Goal: Check status: Check status

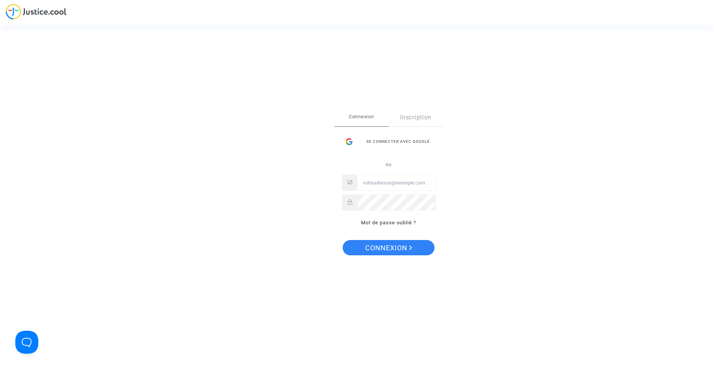
type input "contact@heliofinance.fr"
click at [377, 252] on span "Connexion" at bounding box center [388, 248] width 47 height 16
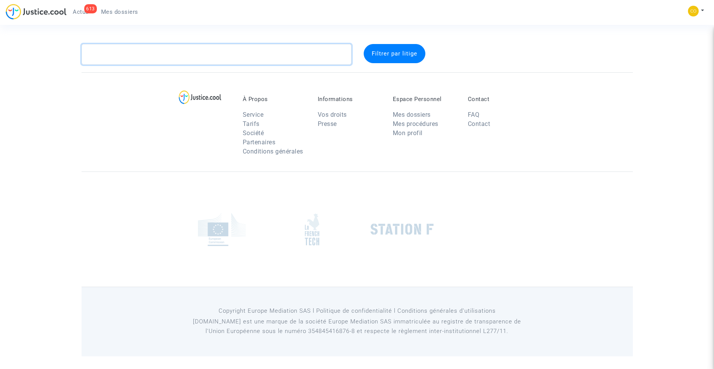
click at [194, 58] on textarea at bounding box center [217, 54] width 270 height 21
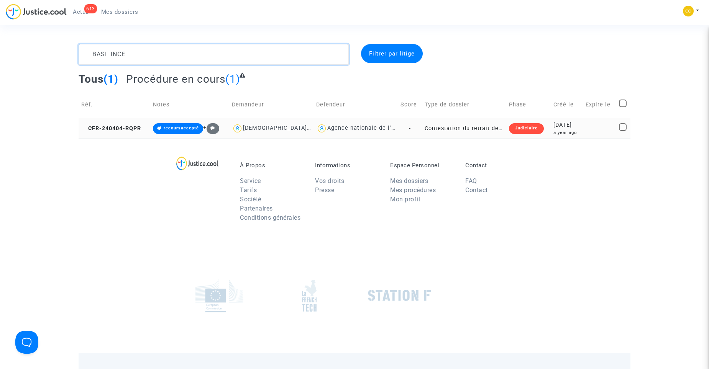
type textarea "BASI INCE"
click at [475, 132] on td "Contestation du retrait de [PERSON_NAME] par l'ANAH (mandataire)" at bounding box center [464, 128] width 84 height 20
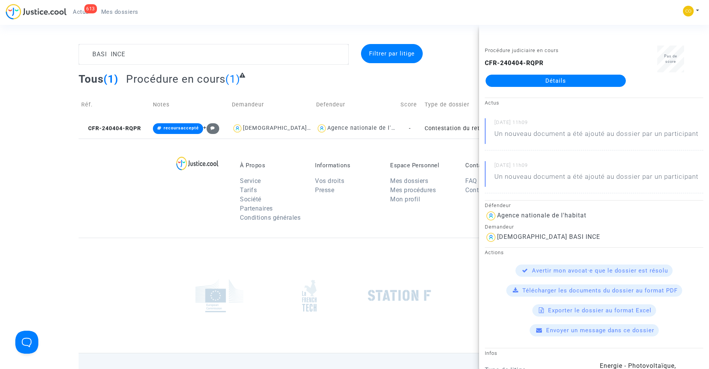
click at [516, 82] on link "Détails" at bounding box center [555, 81] width 140 height 12
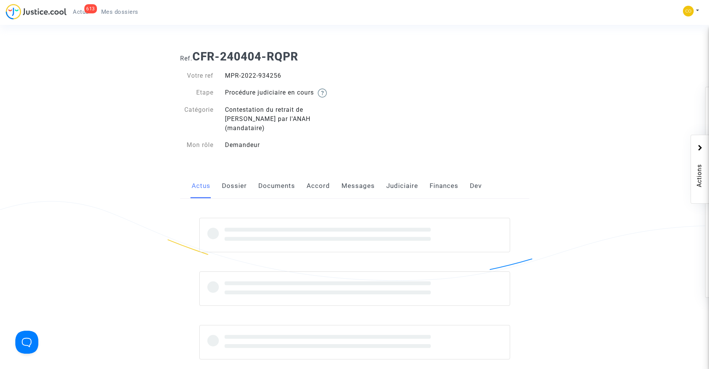
click at [284, 182] on link "Documents" at bounding box center [276, 186] width 37 height 25
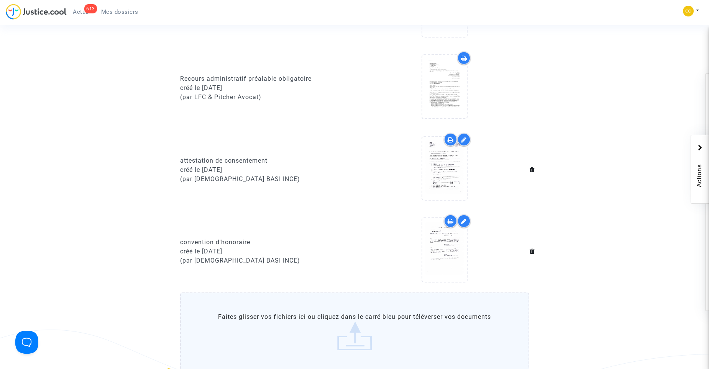
scroll to position [268, 0]
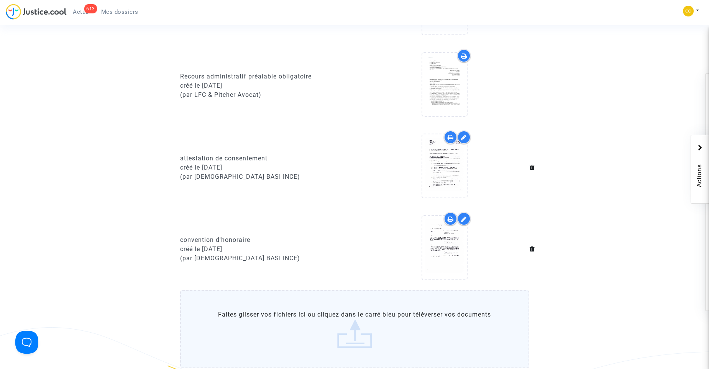
click at [86, 12] on div "613" at bounding box center [90, 8] width 13 height 9
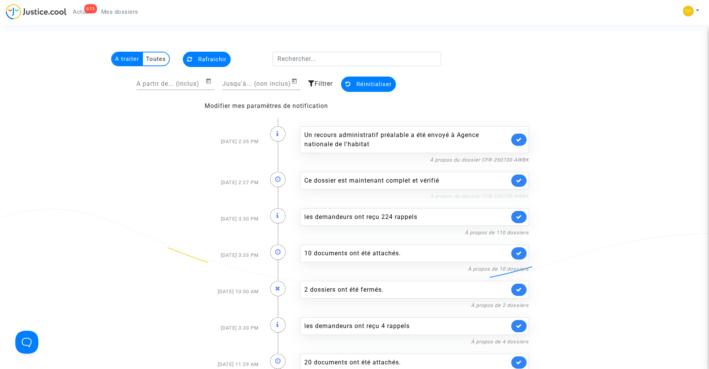
click at [479, 197] on link "À propos du dossier CFR-250730-AWBK" at bounding box center [479, 196] width 99 height 6
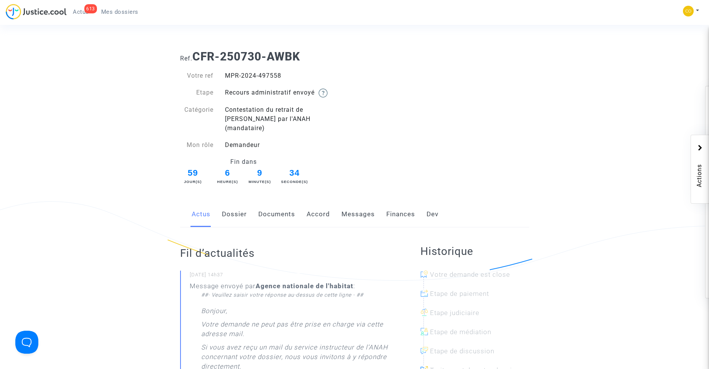
click at [293, 206] on link "Documents" at bounding box center [276, 214] width 37 height 25
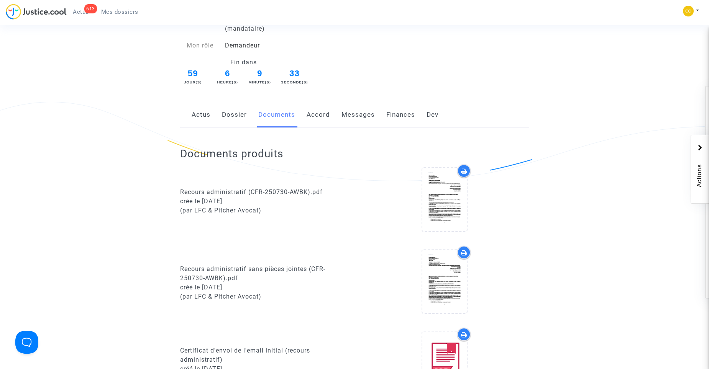
scroll to position [153, 0]
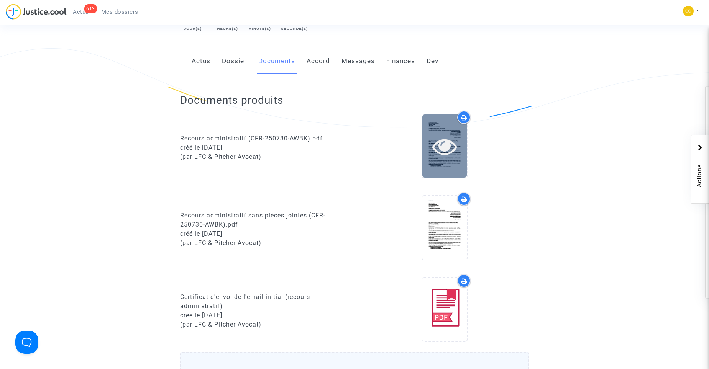
click at [441, 144] on icon at bounding box center [444, 146] width 25 height 25
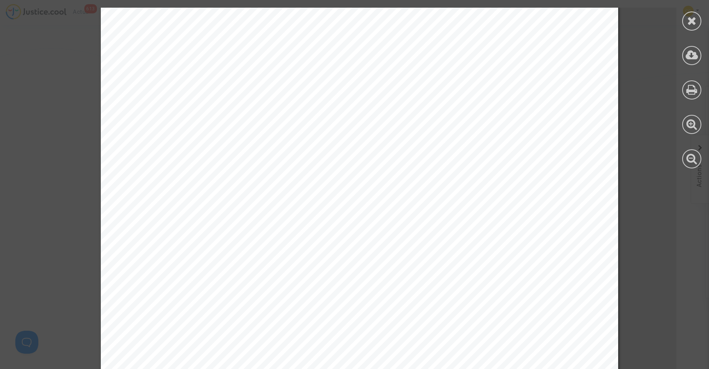
click at [680, 24] on div at bounding box center [691, 88] width 34 height 176
click at [688, 22] on icon at bounding box center [692, 20] width 10 height 11
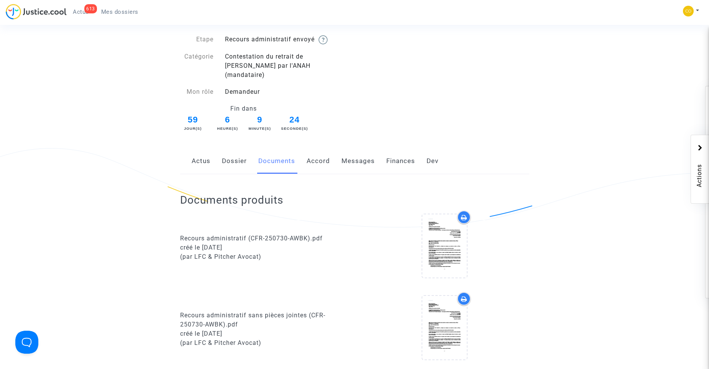
scroll to position [0, 0]
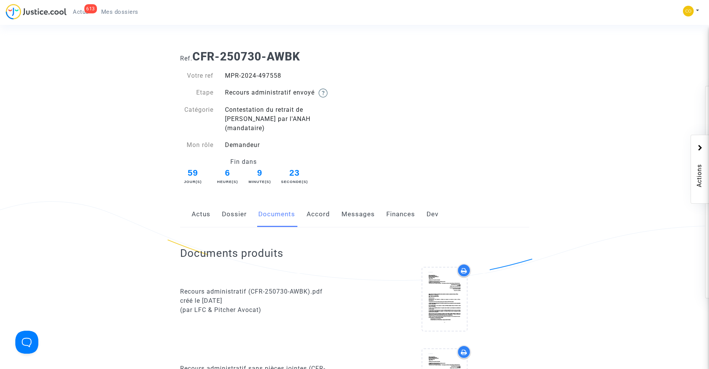
click at [114, 14] on span "Mes dossiers" at bounding box center [119, 11] width 37 height 7
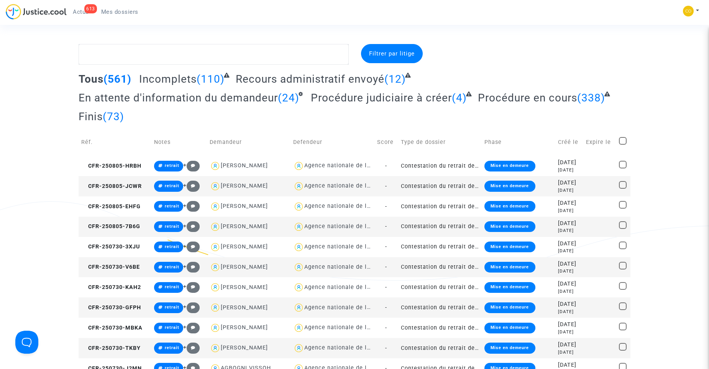
click at [86, 9] on div "613" at bounding box center [90, 8] width 13 height 9
